Goal: Task Accomplishment & Management: Manage account settings

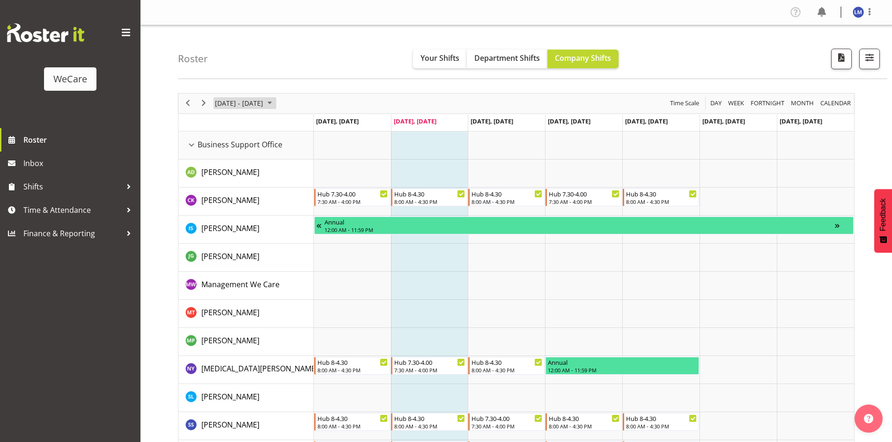
click at [264, 103] on span "[DATE] - [DATE]" at bounding box center [239, 103] width 50 height 12
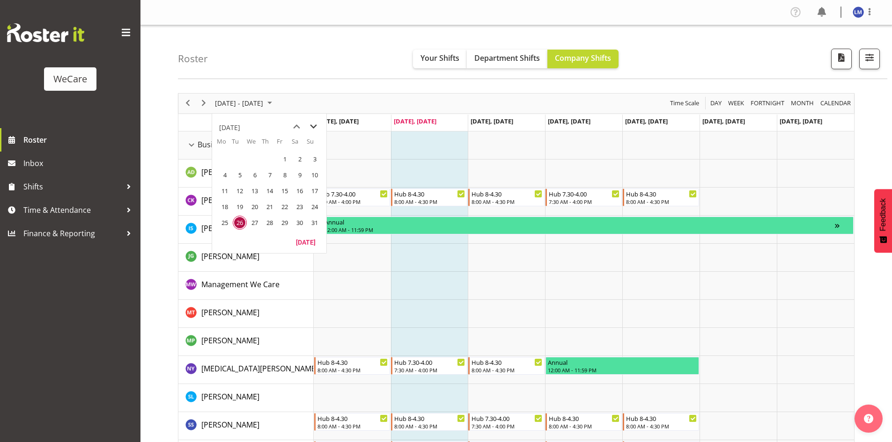
click at [308, 126] on span "next month" at bounding box center [313, 126] width 16 height 17
click at [225, 154] on table "Mo Tu We Th Fr Sa Su 25 26 27 28 29 30 31 1 2 3 4 5 6 7 8 9 10 11 12 13 14 15 1…" at bounding box center [269, 186] width 114 height 98
click at [313, 132] on span "next month" at bounding box center [313, 126] width 16 height 17
click at [228, 156] on span "1" at bounding box center [225, 159] width 14 height 14
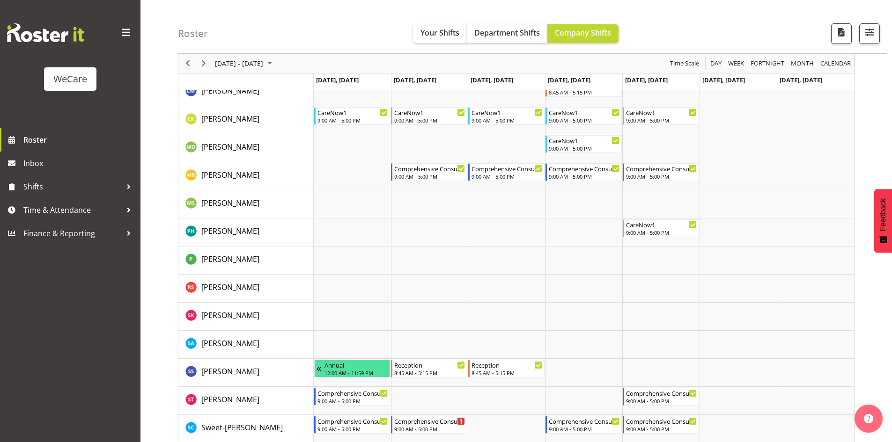
scroll to position [1264, 0]
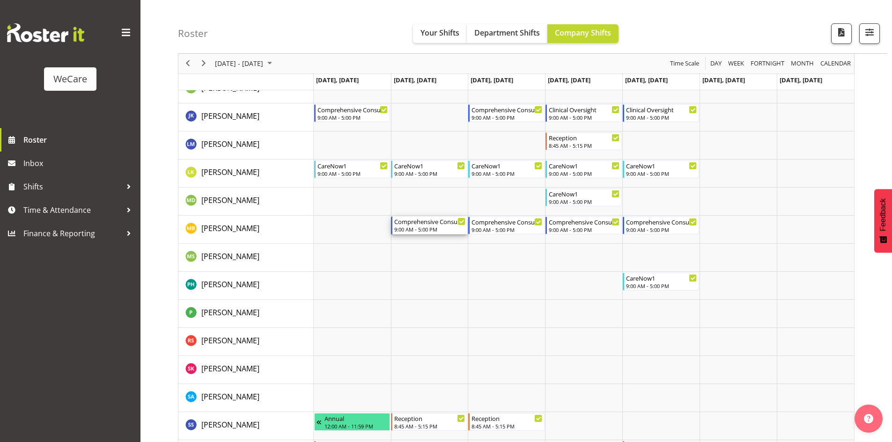
click at [446, 228] on div "9:00 AM - 5:00 PM" at bounding box center [429, 229] width 71 height 7
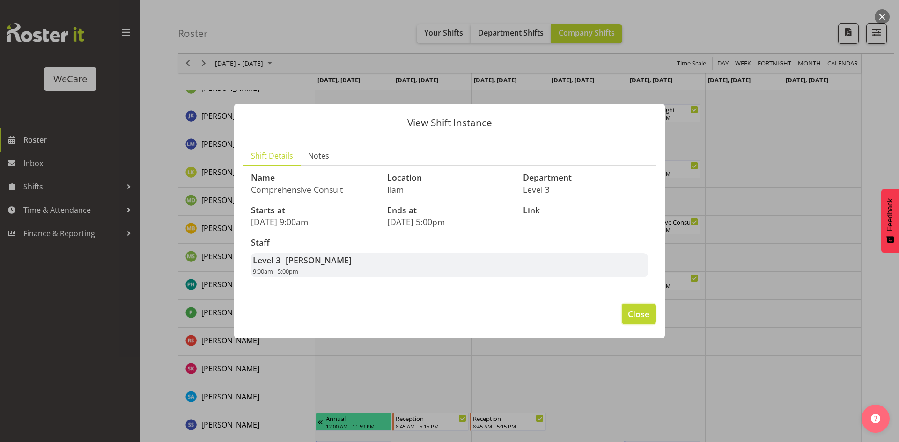
click at [639, 322] on button "Close" at bounding box center [639, 314] width 34 height 21
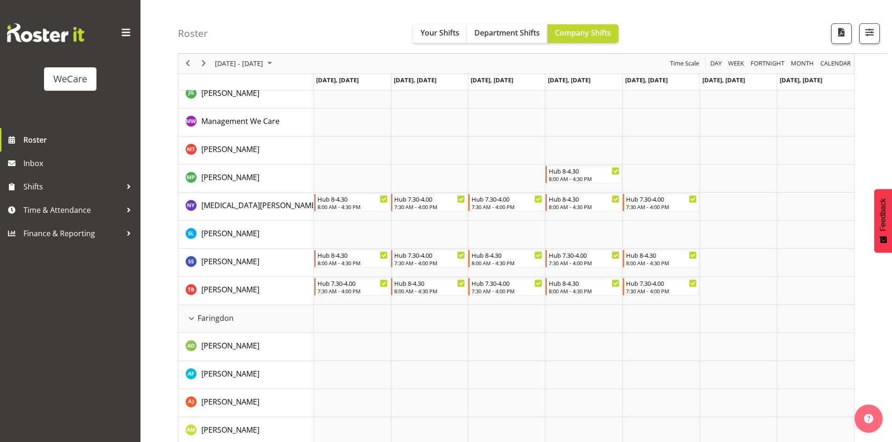
scroll to position [0, 0]
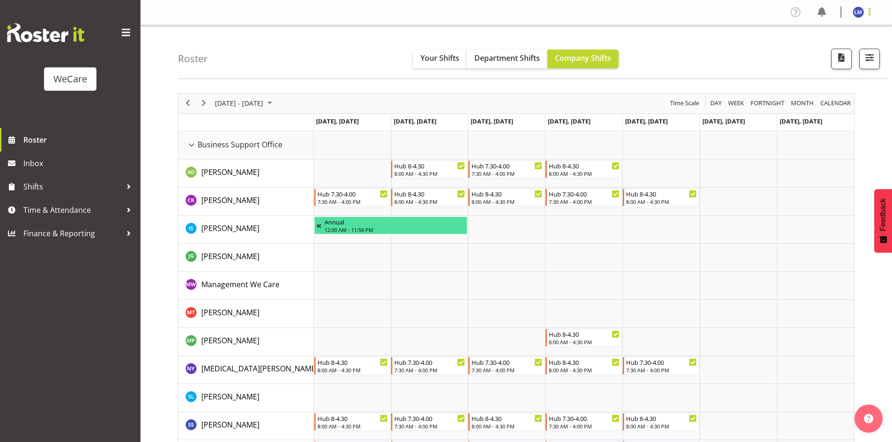
click at [871, 9] on span at bounding box center [869, 11] width 11 height 11
click at [809, 56] on link "Log Out" at bounding box center [830, 49] width 90 height 17
